Goal: Find specific page/section

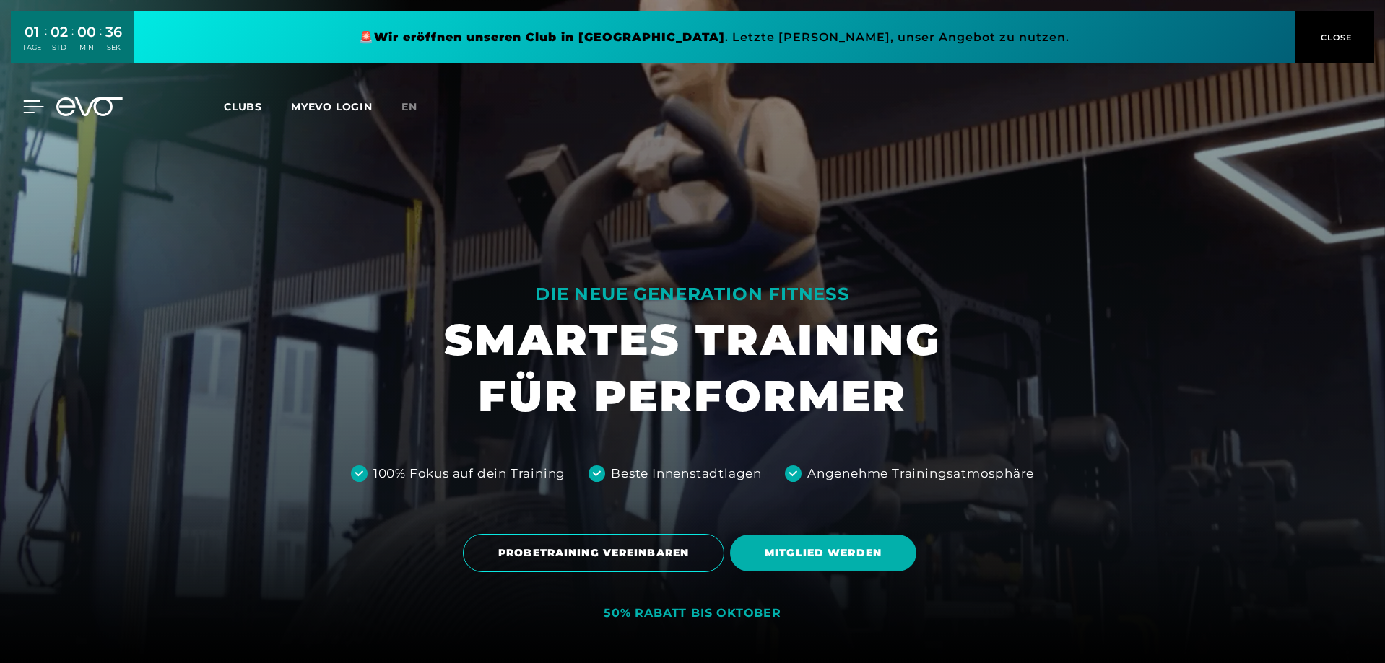
click at [37, 103] on icon at bounding box center [33, 106] width 21 height 13
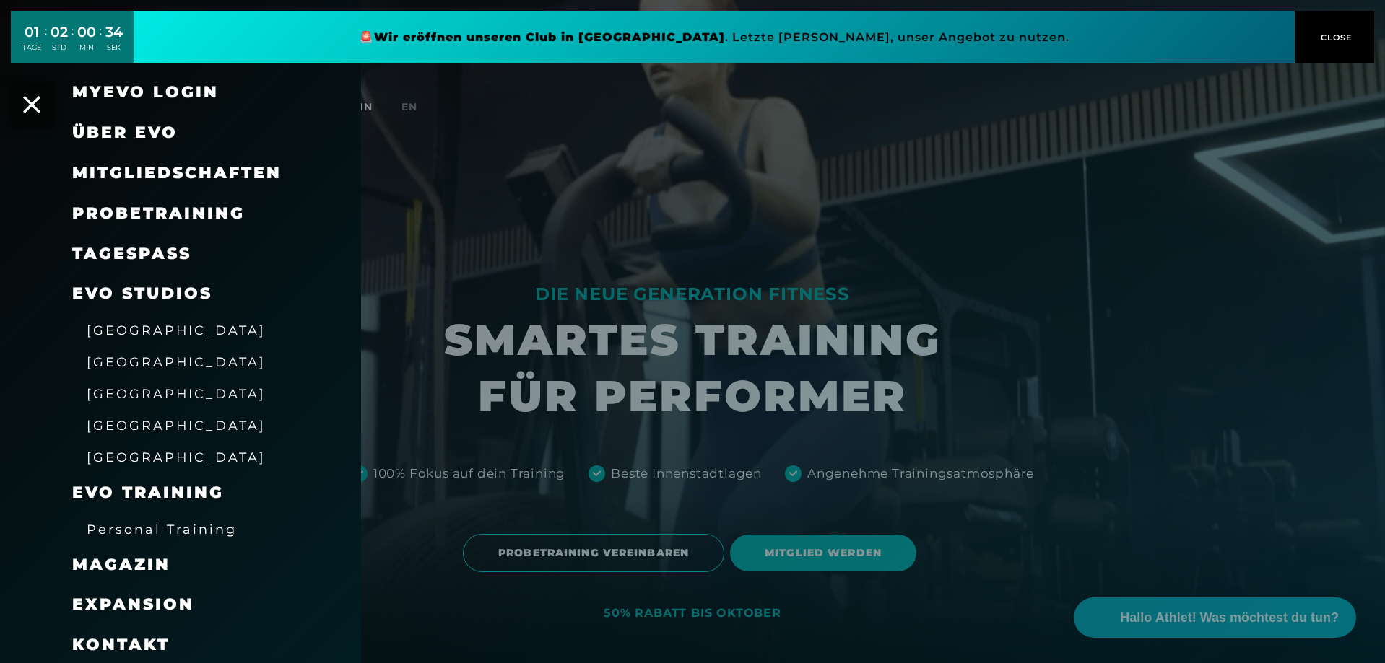
click at [138, 323] on span "[GEOGRAPHIC_DATA]" at bounding box center [176, 330] width 179 height 15
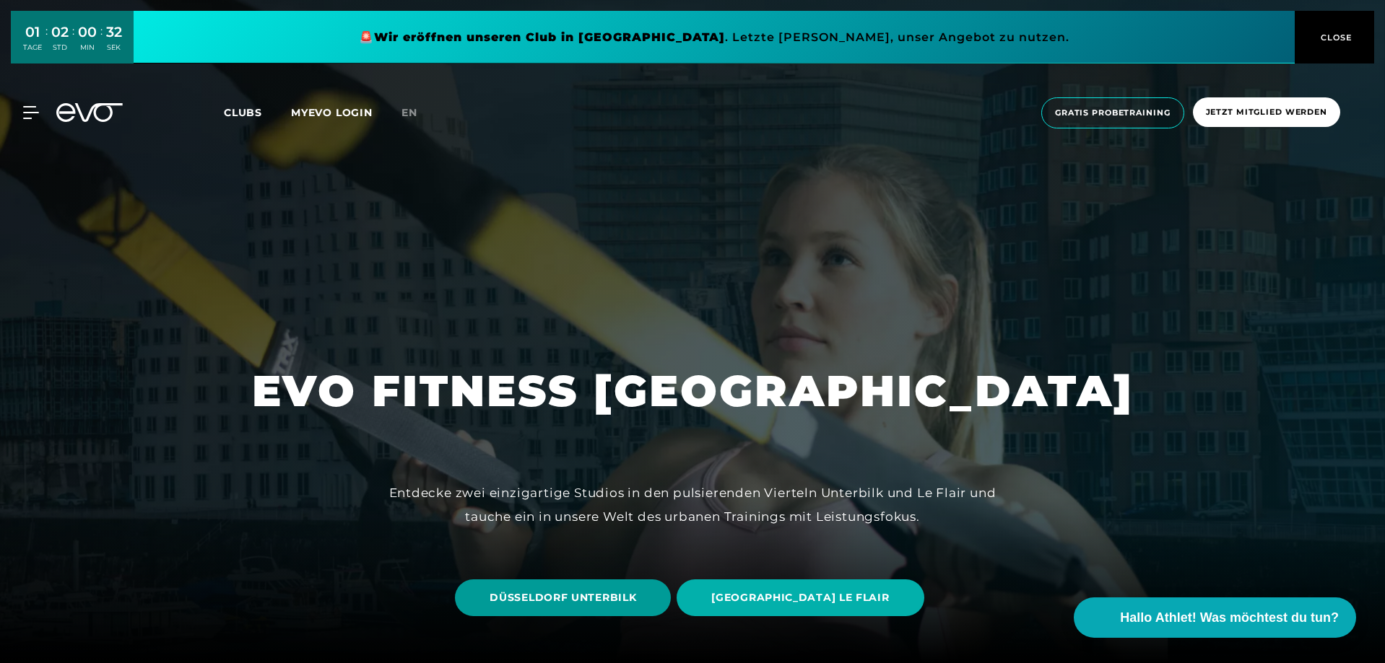
click at [633, 593] on span "DÜSSELDORF UNTERBILK" at bounding box center [562, 598] width 147 height 15
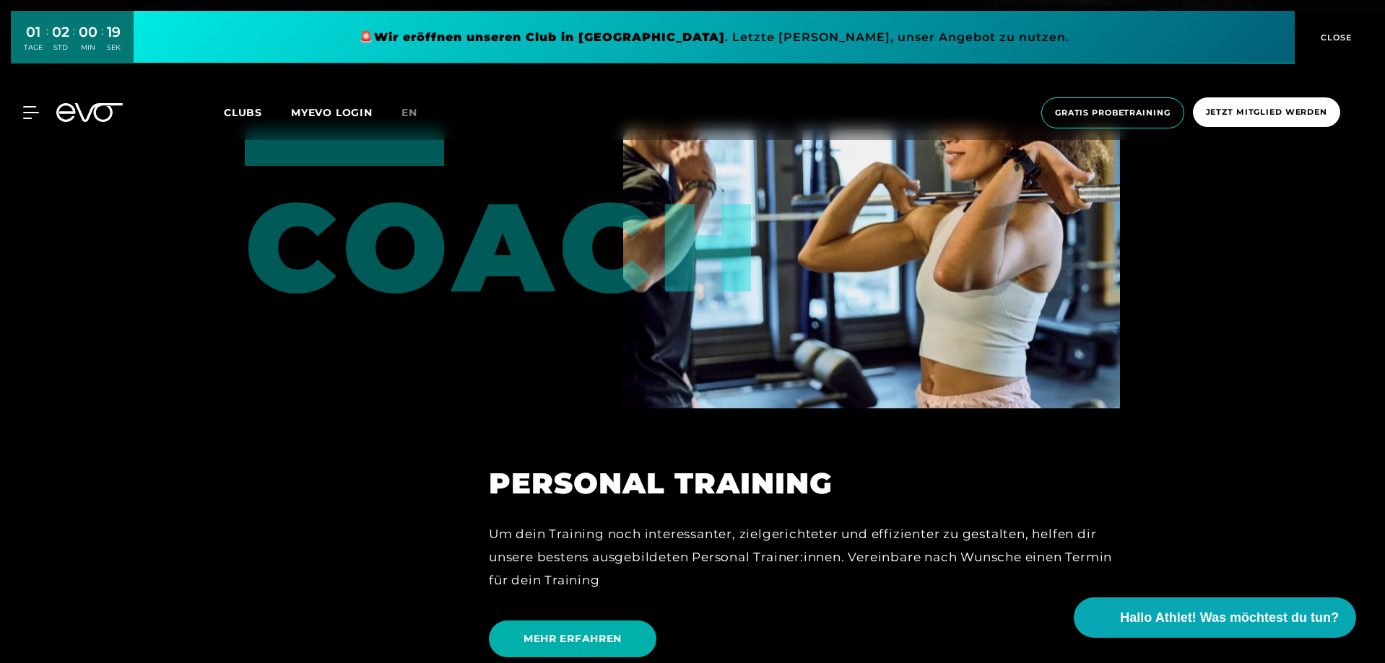
scroll to position [3537, 0]
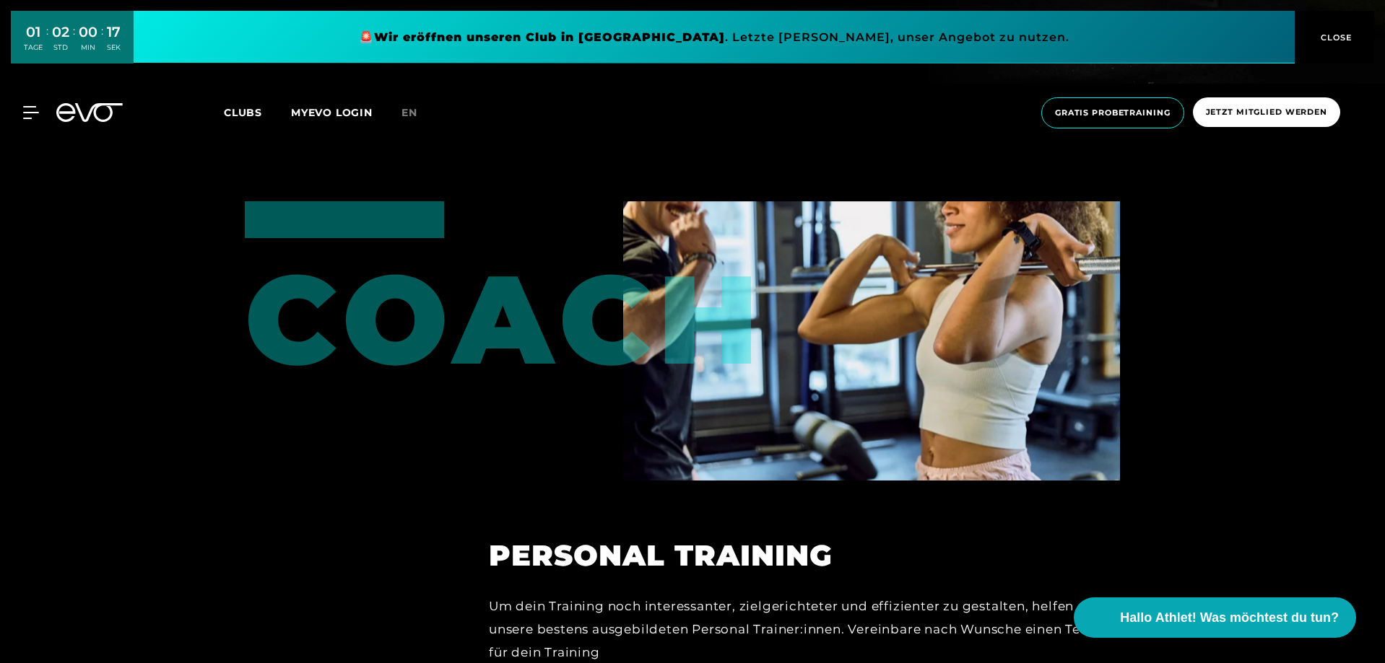
click at [38, 105] on div "MyEVO Login Über EVO Mitgliedschaften Probetraining TAGESPASS EVO Studios Düsse…" at bounding box center [692, 113] width 1379 height 54
click at [32, 108] on icon at bounding box center [33, 112] width 21 height 13
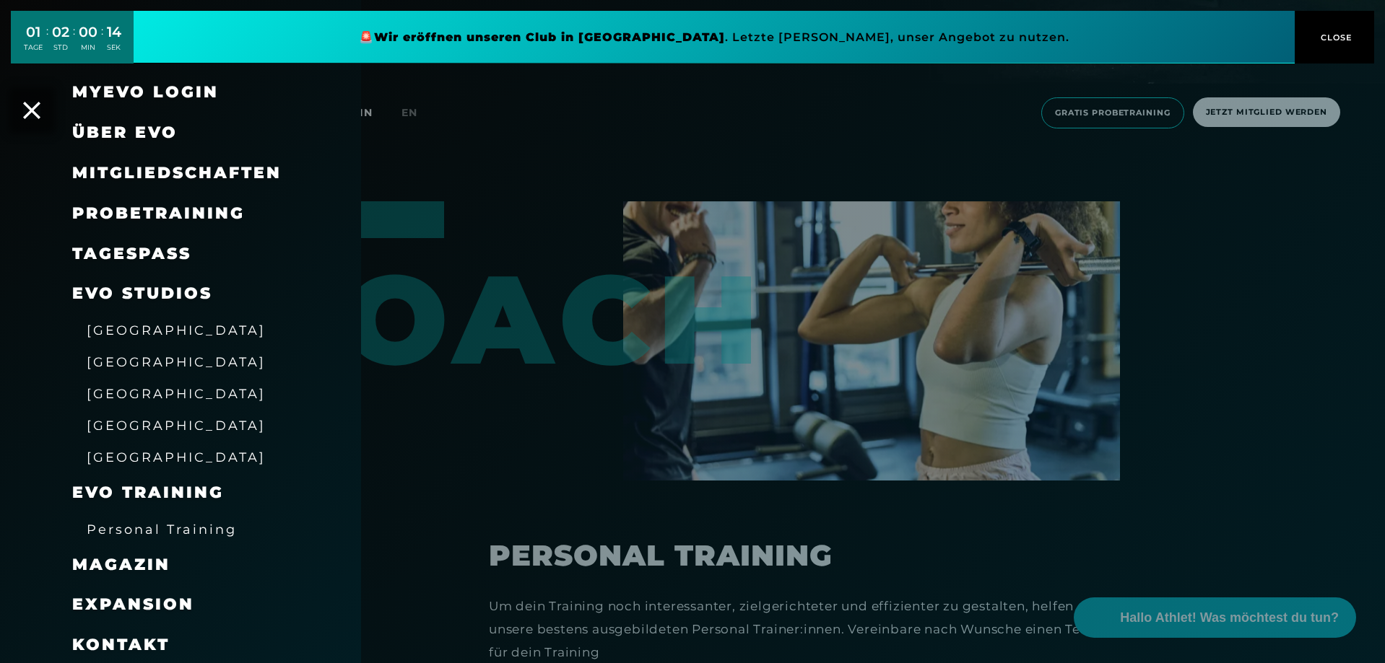
click at [652, 46] on link at bounding box center [714, 37] width 1161 height 53
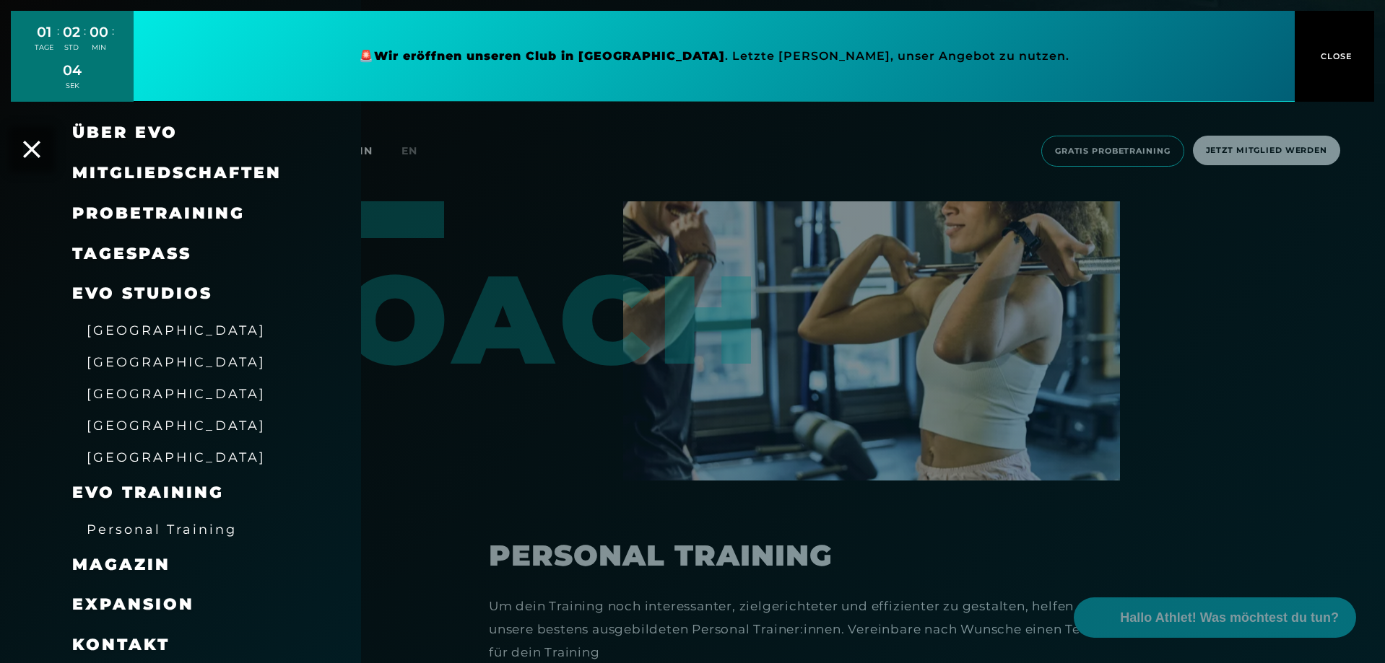
click at [124, 360] on span "[GEOGRAPHIC_DATA]" at bounding box center [176, 361] width 179 height 15
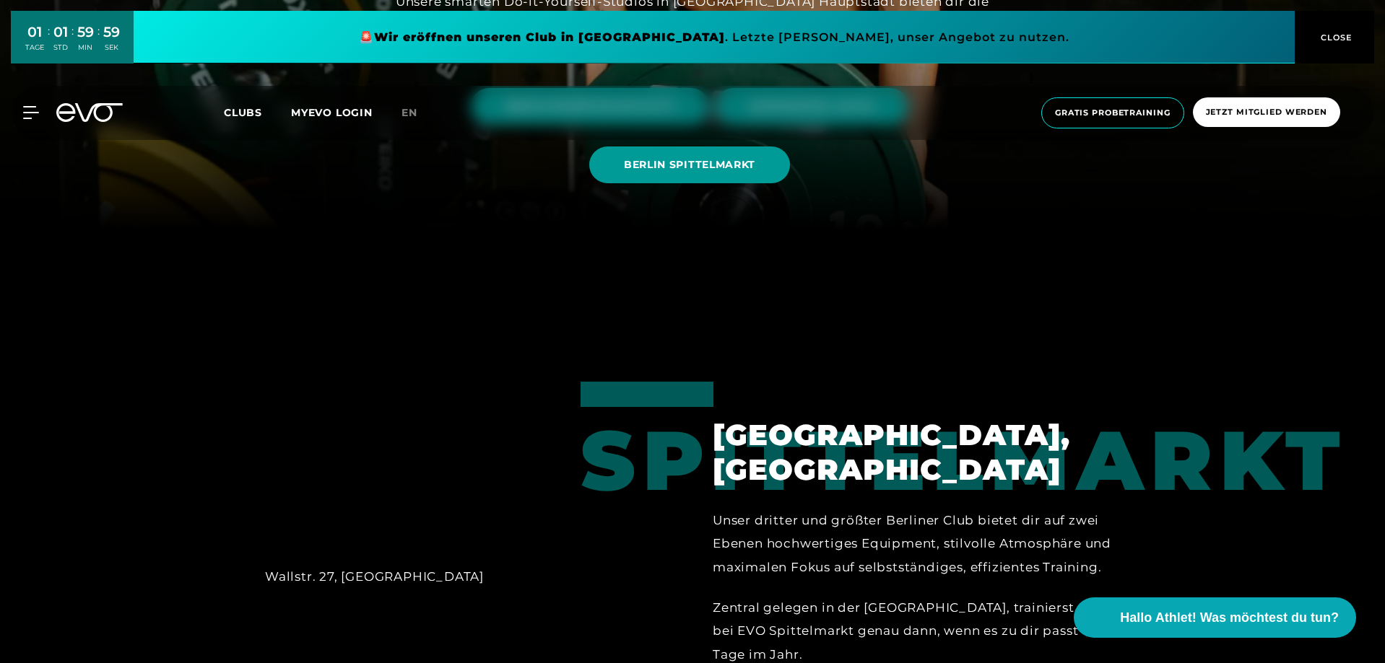
scroll to position [361, 0]
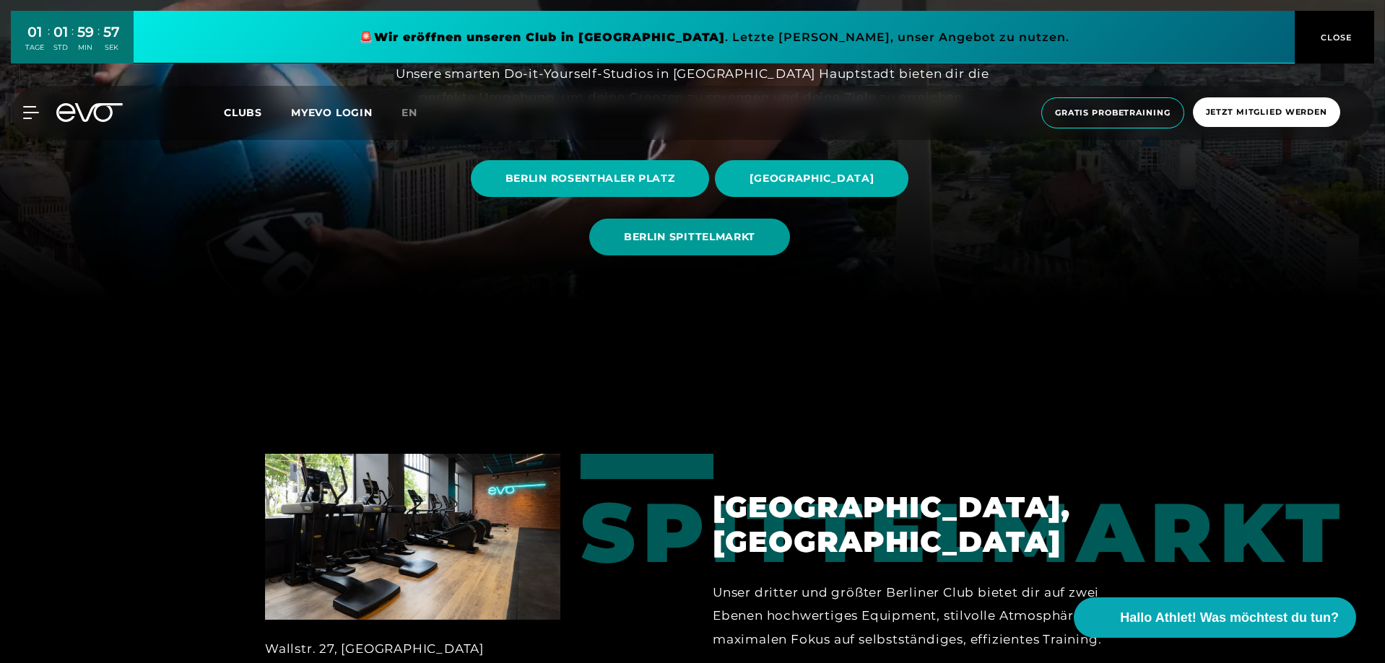
click at [741, 235] on span "BERLIN SPITTELMARKT" at bounding box center [689, 237] width 131 height 15
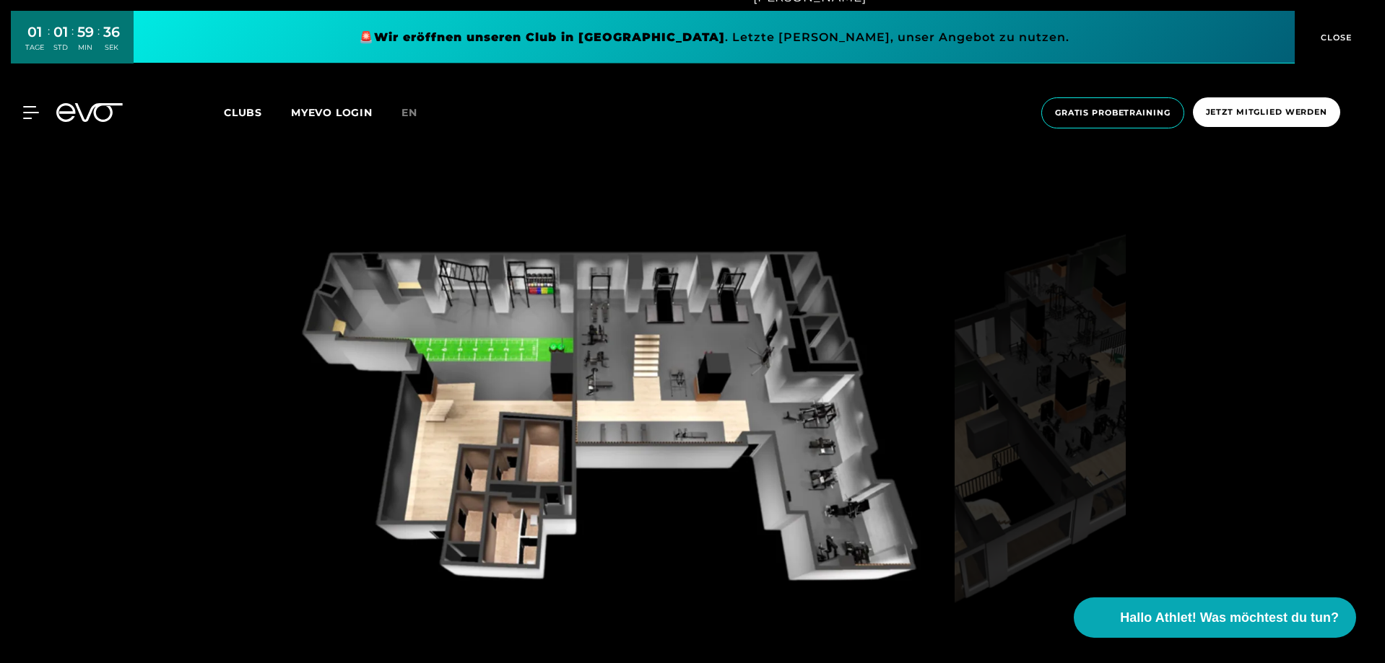
scroll to position [1516, 0]
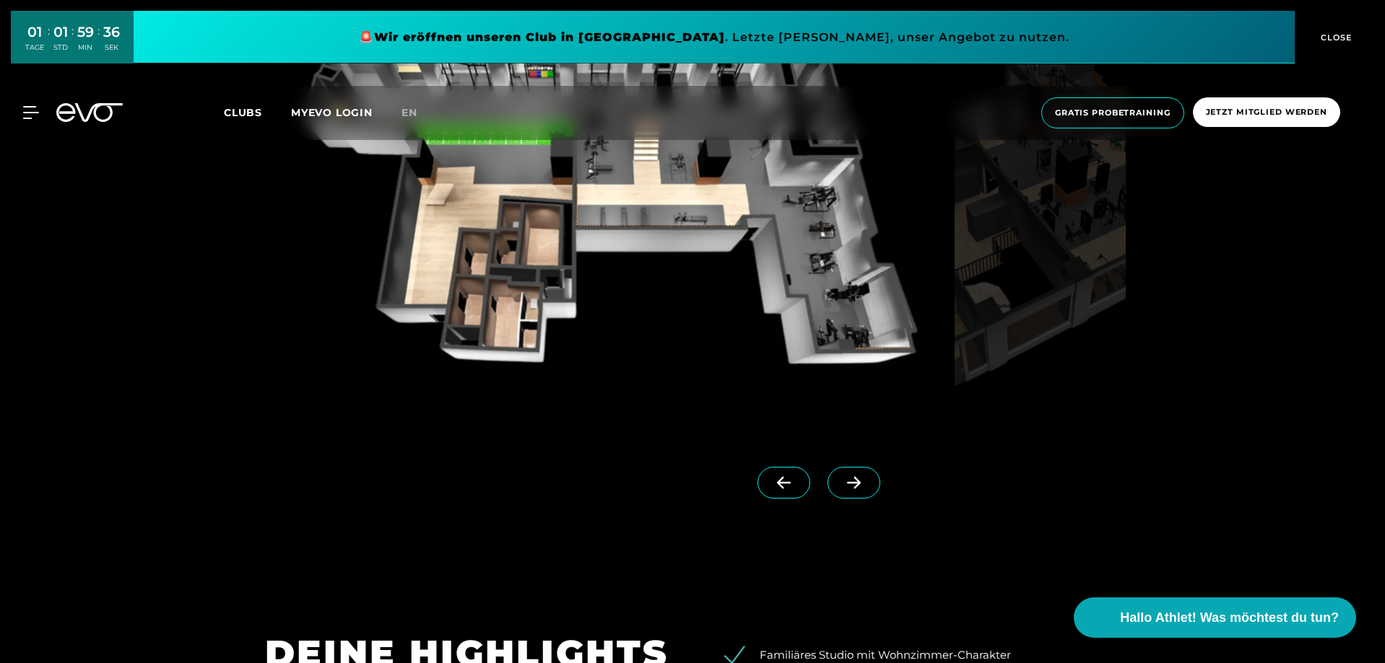
click at [835, 474] on span at bounding box center [853, 483] width 53 height 32
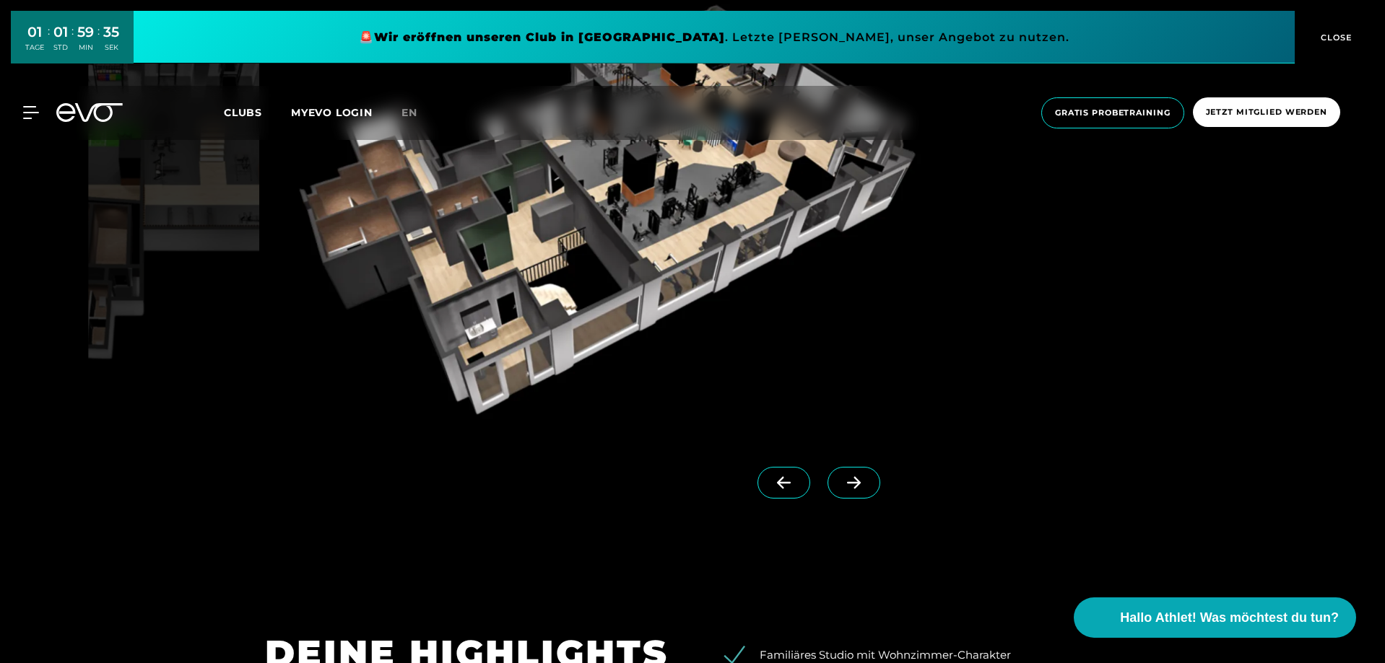
scroll to position [1299, 0]
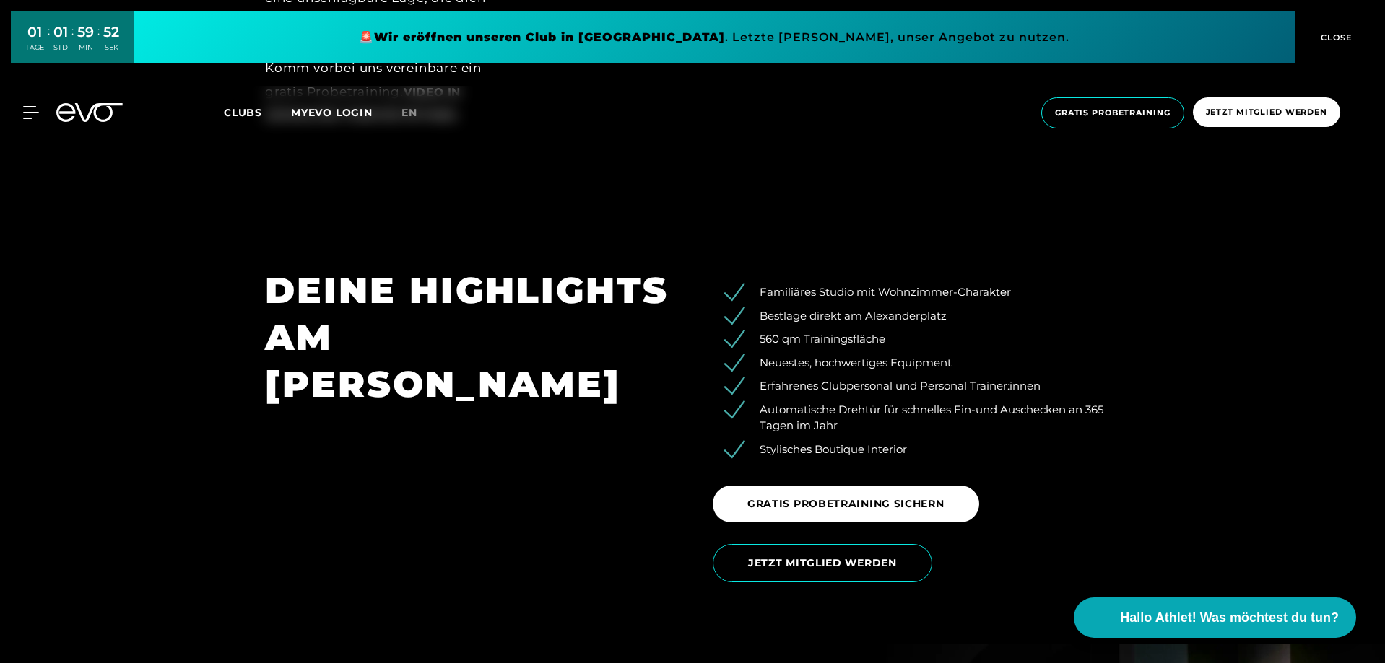
scroll to position [2454, 0]
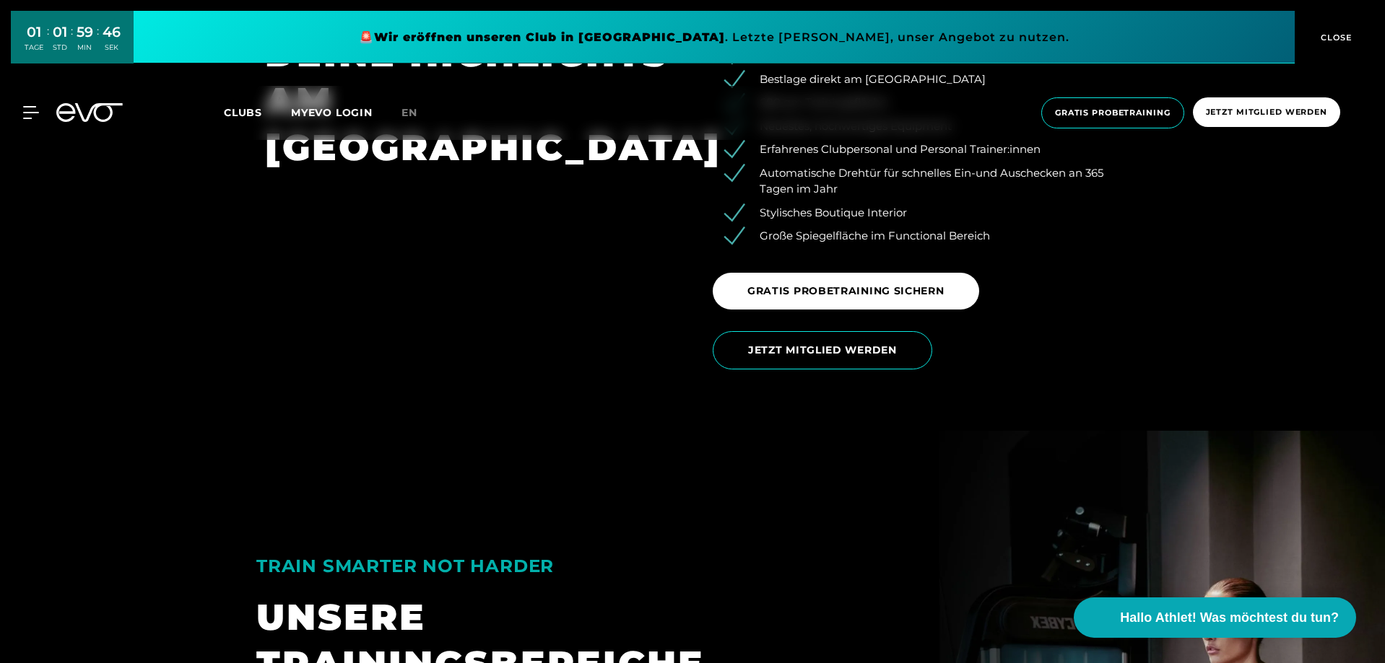
scroll to position [2454, 0]
